Goal: Transaction & Acquisition: Purchase product/service

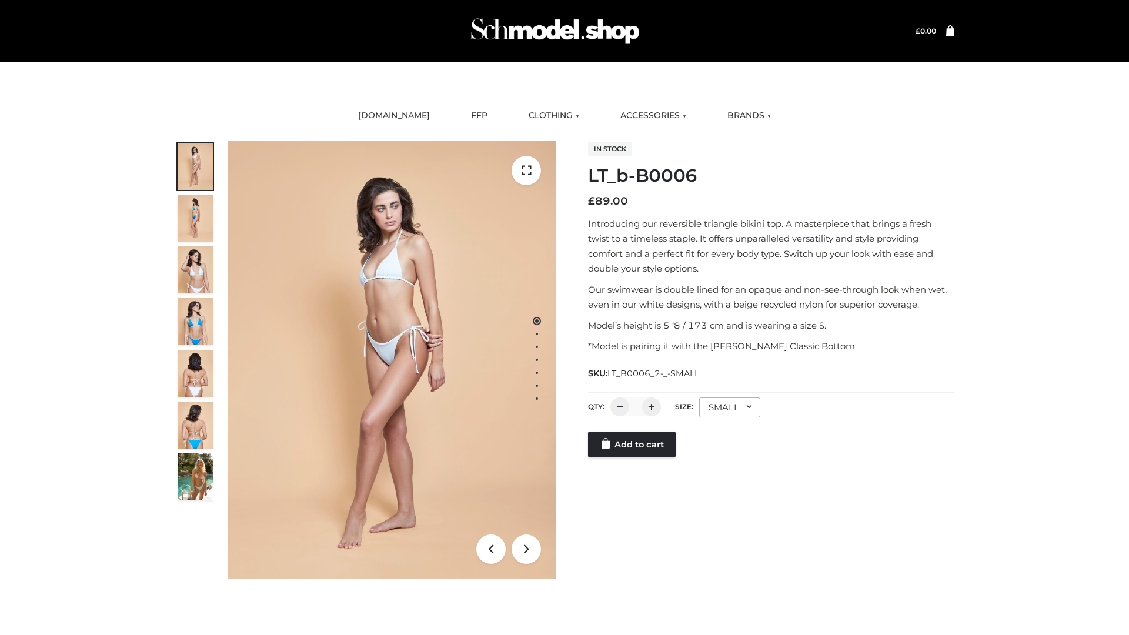
click at [633, 444] on link "Add to cart" at bounding box center [632, 444] width 88 height 26
